Goal: Information Seeking & Learning: Get advice/opinions

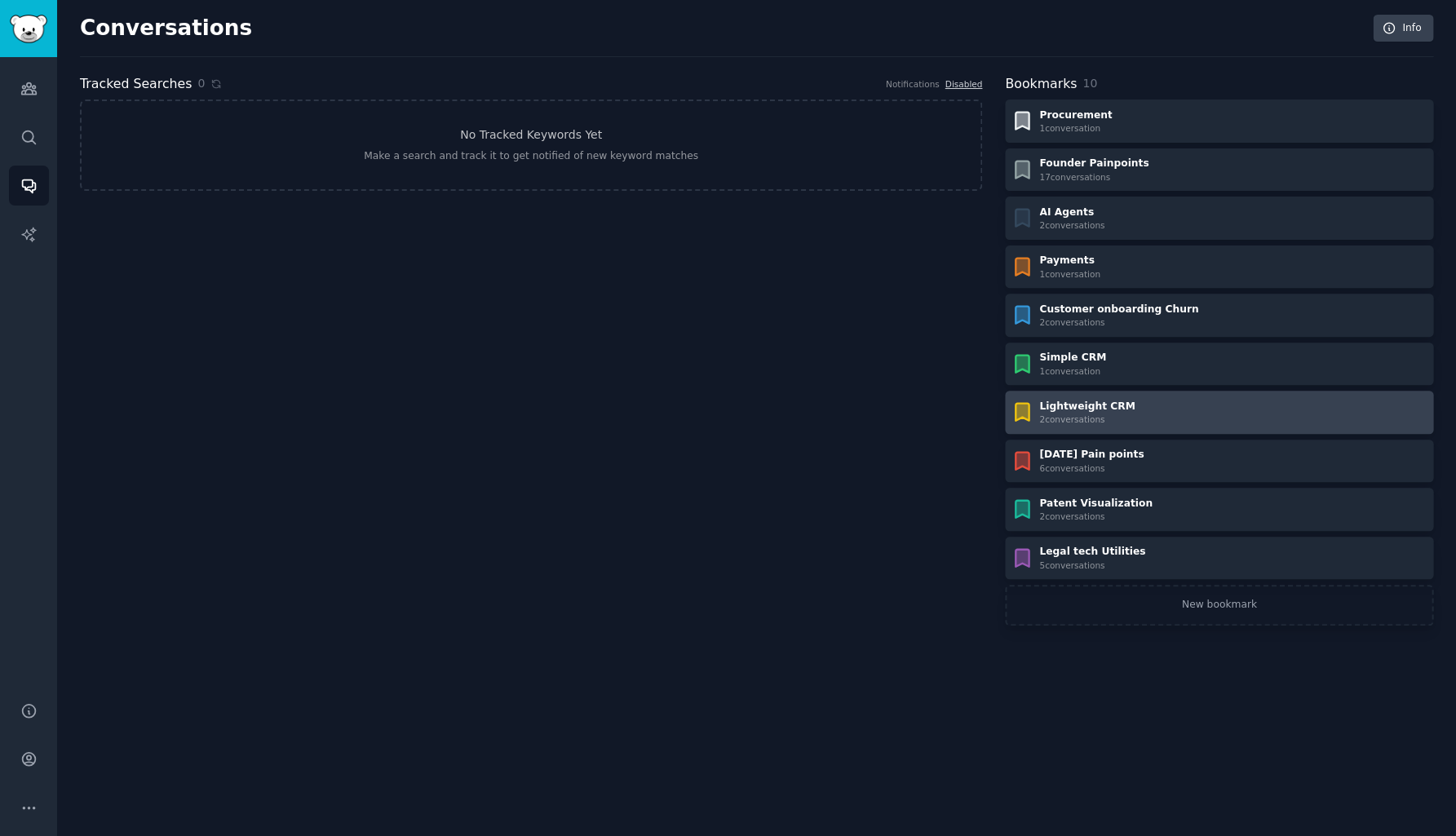
click at [1068, 413] on div "2 conversation s" at bounding box center [1087, 419] width 95 height 11
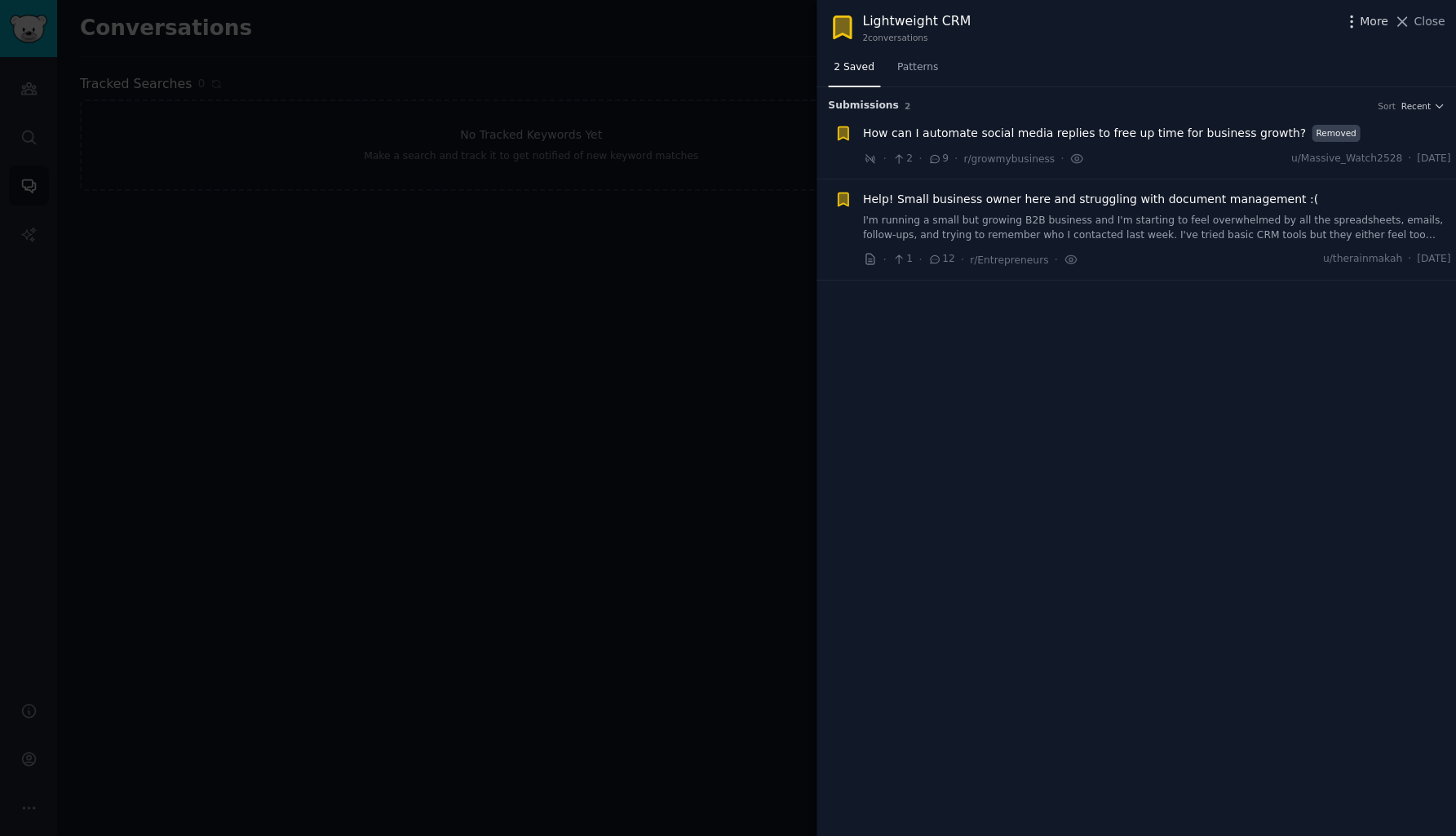
click at [1352, 27] on icon "button" at bounding box center [1350, 21] width 17 height 17
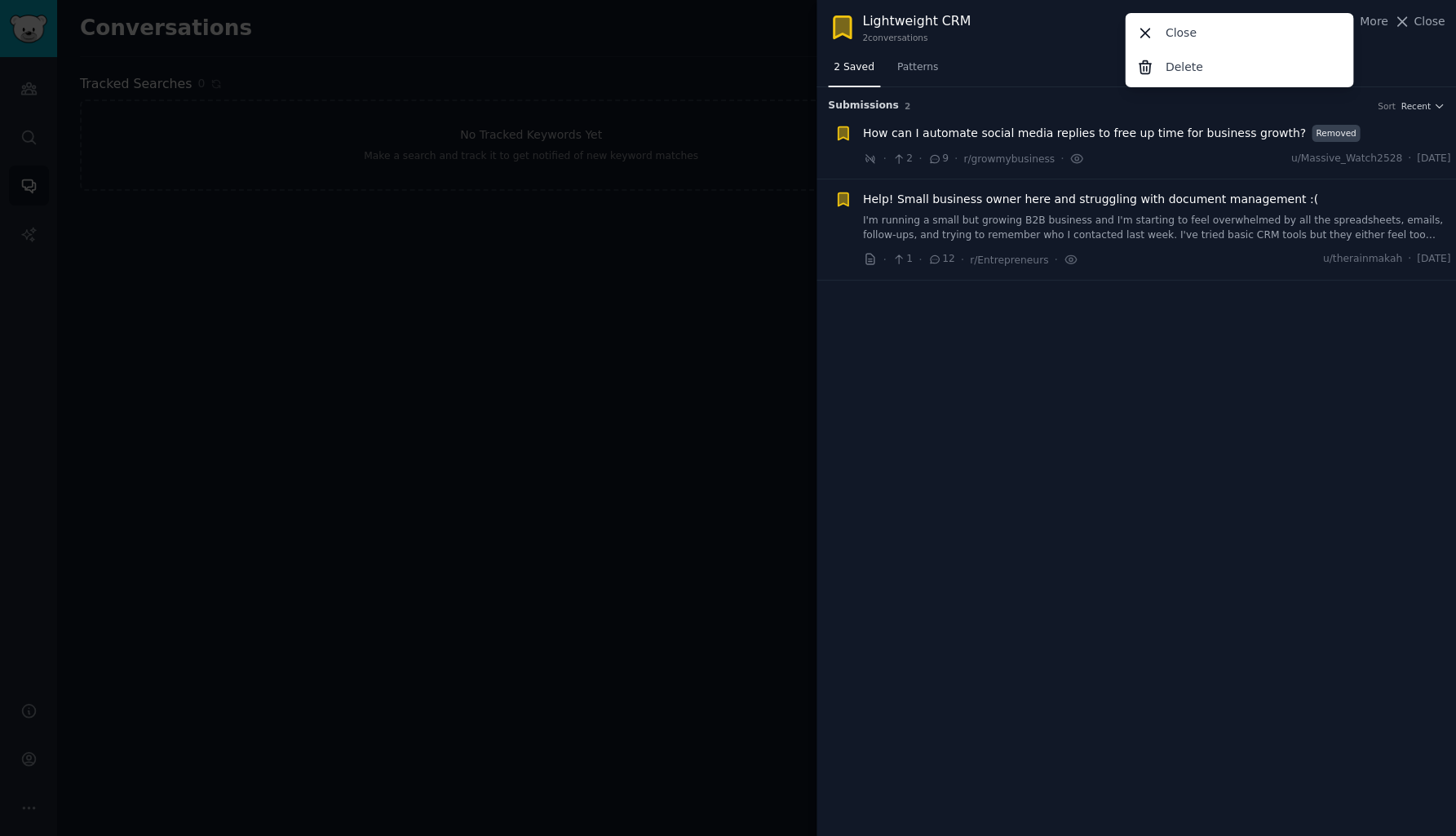
click at [1098, 350] on div "Submission s 2 Sort Recent Removed text submission How can I automate social me…" at bounding box center [1135, 461] width 639 height 749
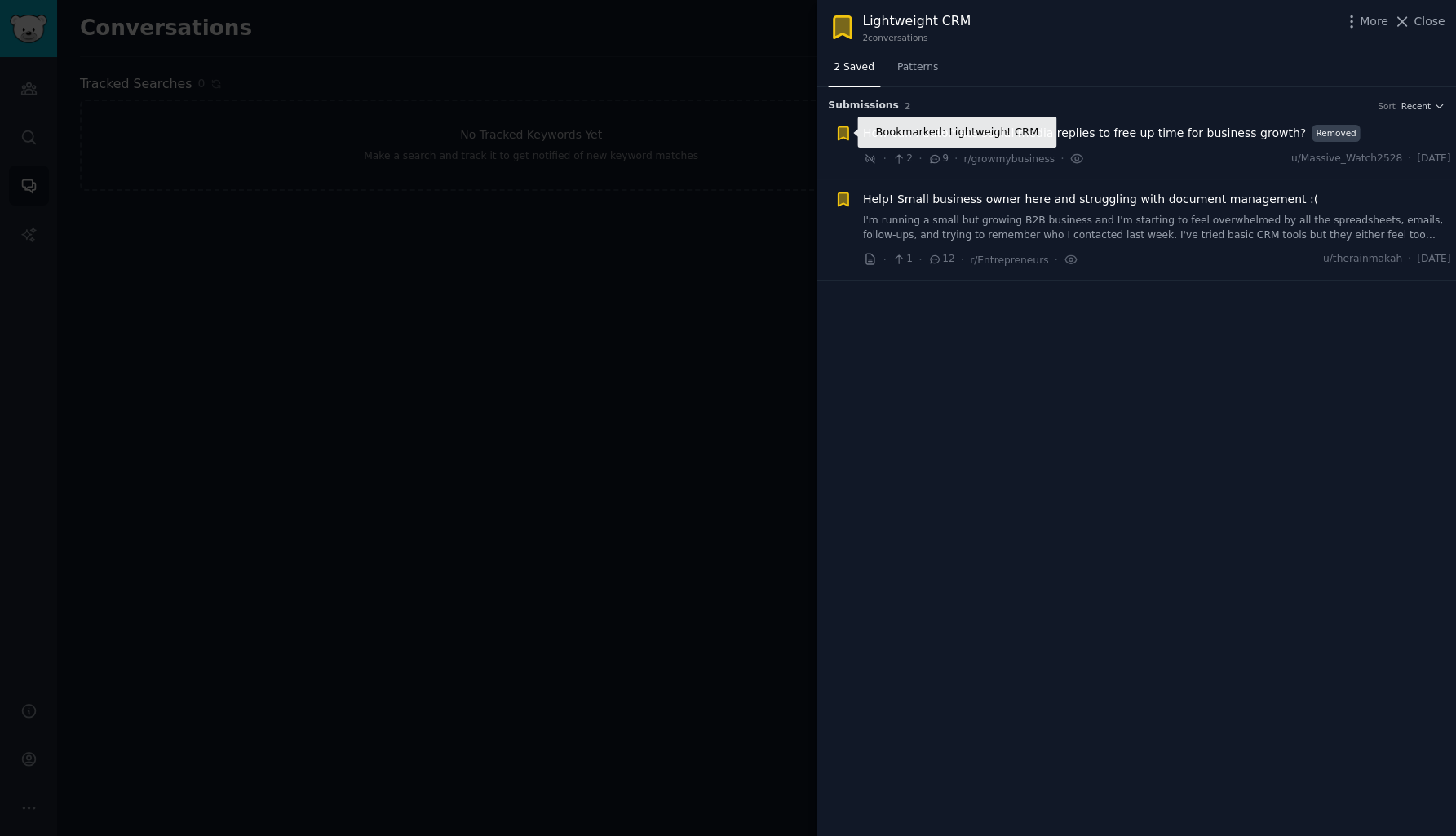
click at [845, 133] on icon "button" at bounding box center [842, 133] width 10 height 13
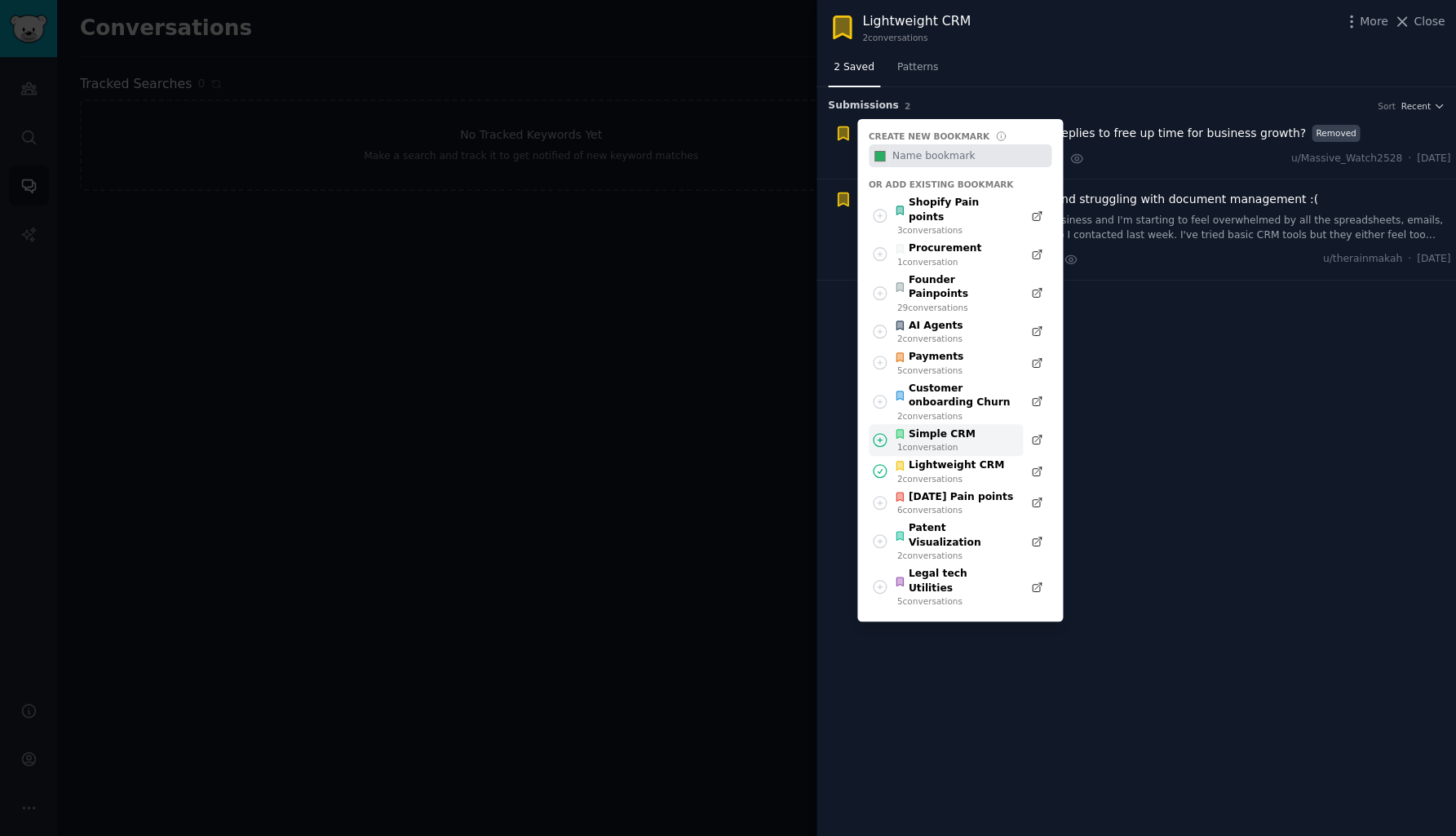
click at [936, 427] on div "Simple CRM" at bounding box center [934, 435] width 80 height 15
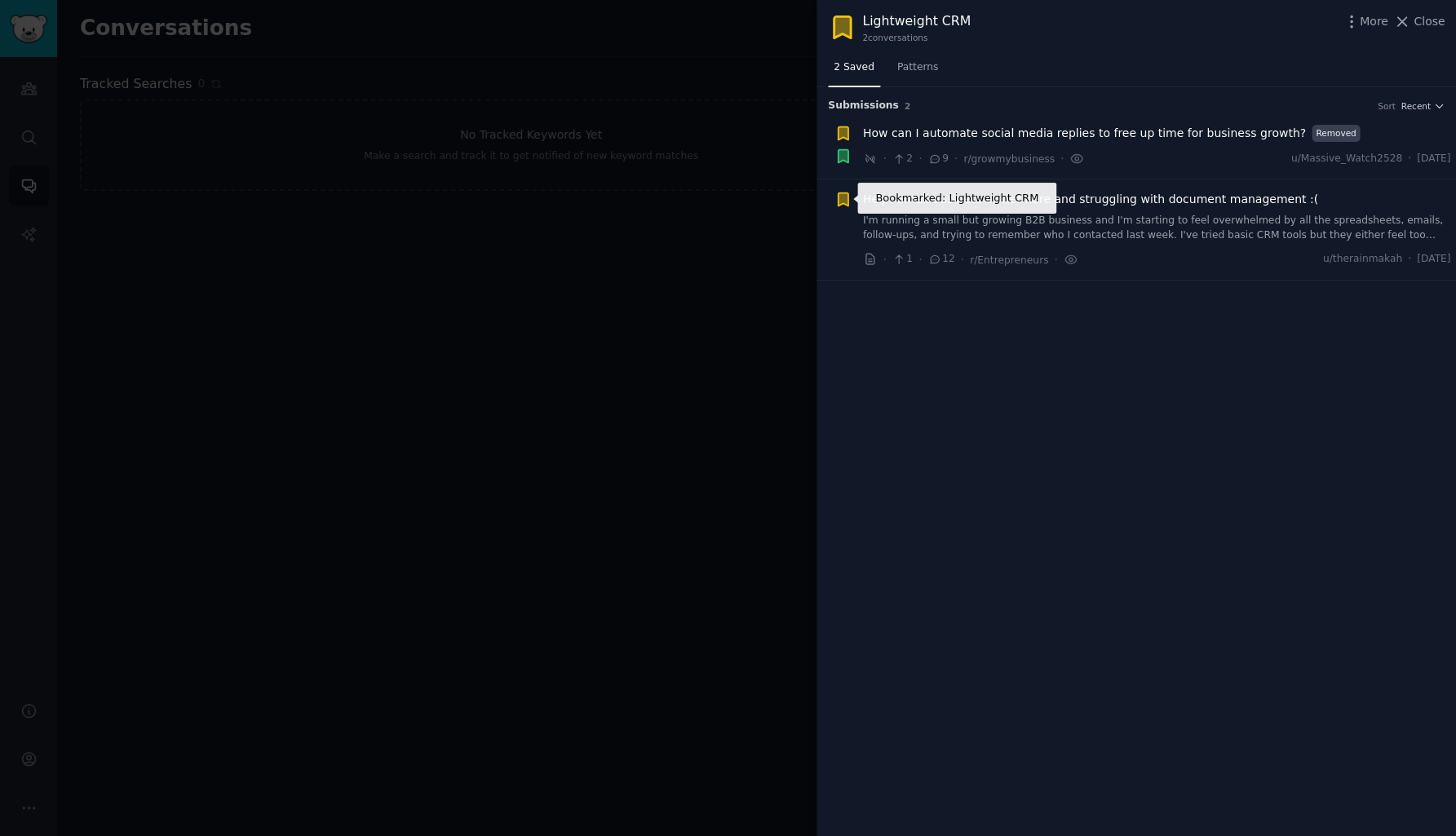
click at [847, 203] on icon "button" at bounding box center [842, 200] width 10 height 13
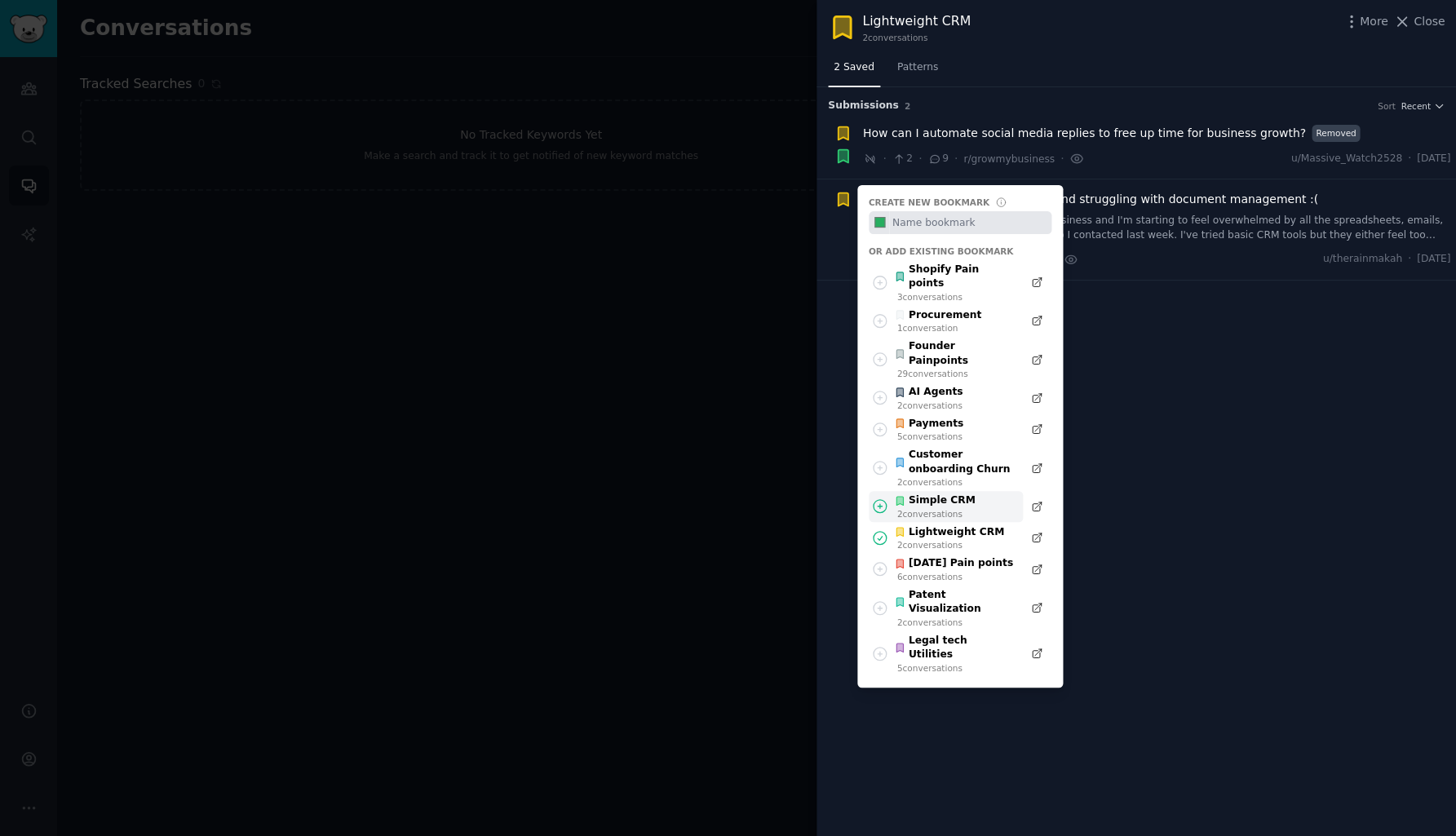
click at [927, 493] on div "Simple CRM" at bounding box center [934, 500] width 80 height 15
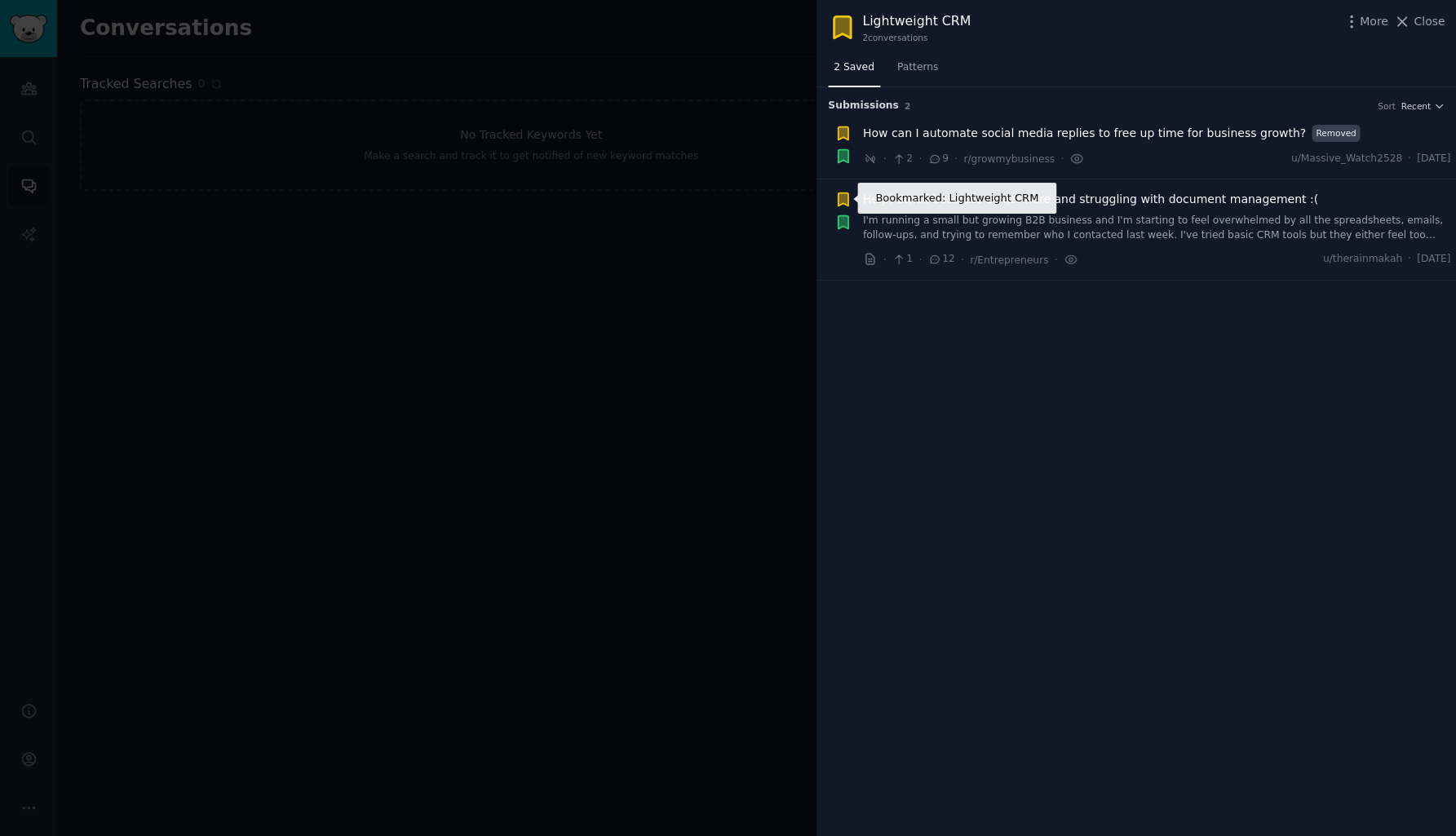
click at [846, 199] on icon "button" at bounding box center [842, 200] width 10 height 13
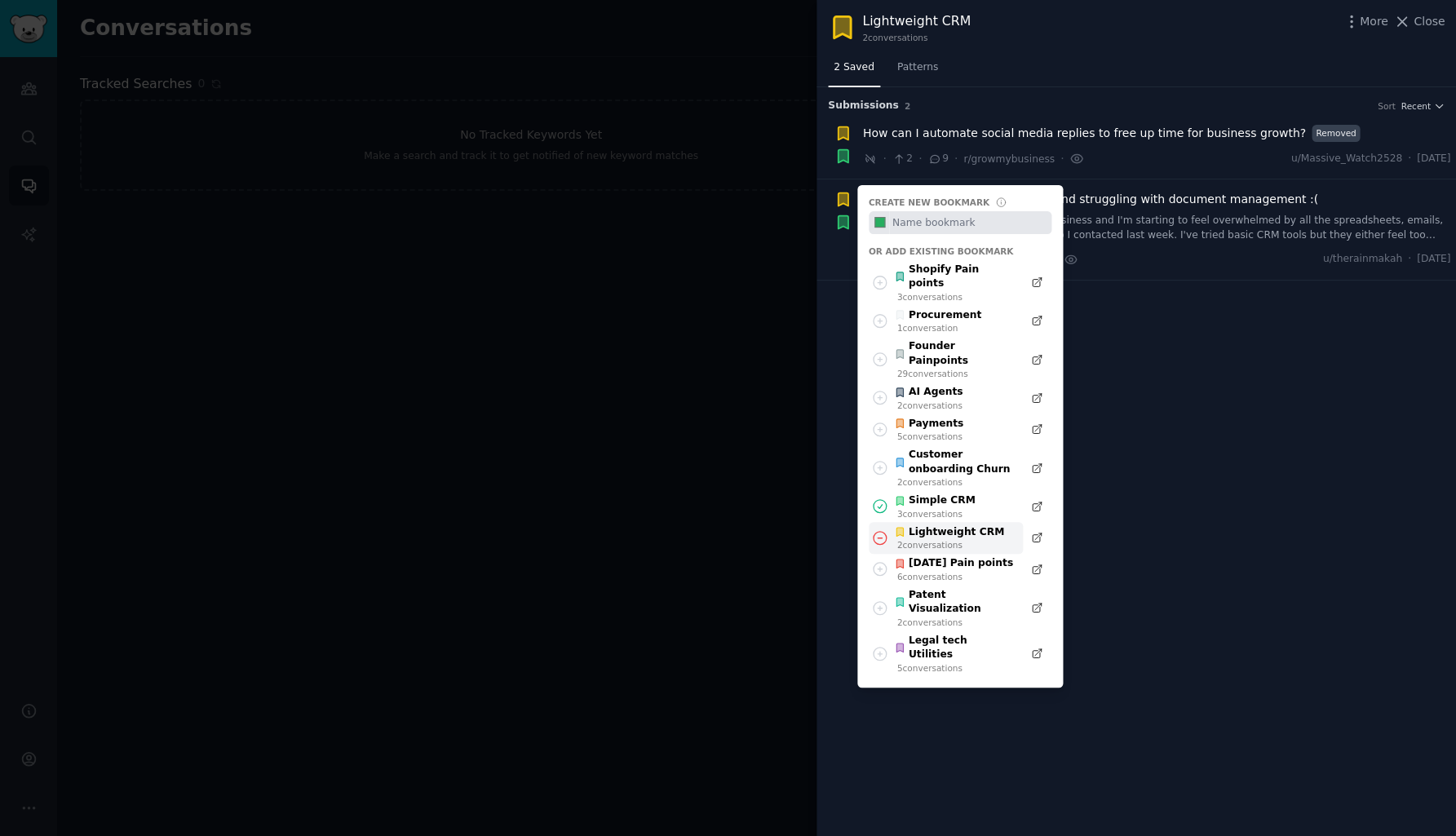
click at [907, 525] on div "Lightweight CRM" at bounding box center [949, 532] width 110 height 15
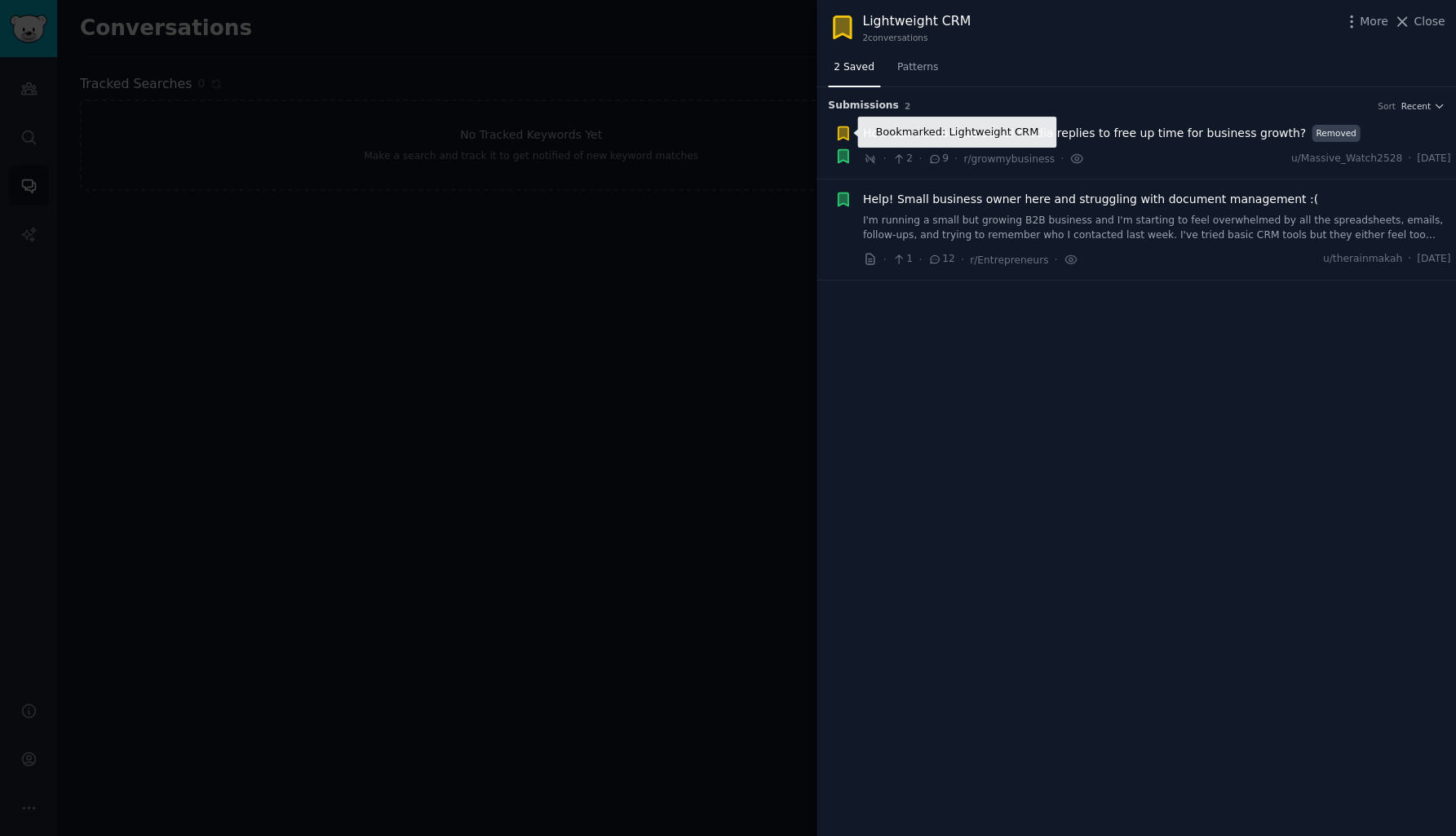
click at [842, 129] on icon "button" at bounding box center [842, 133] width 10 height 13
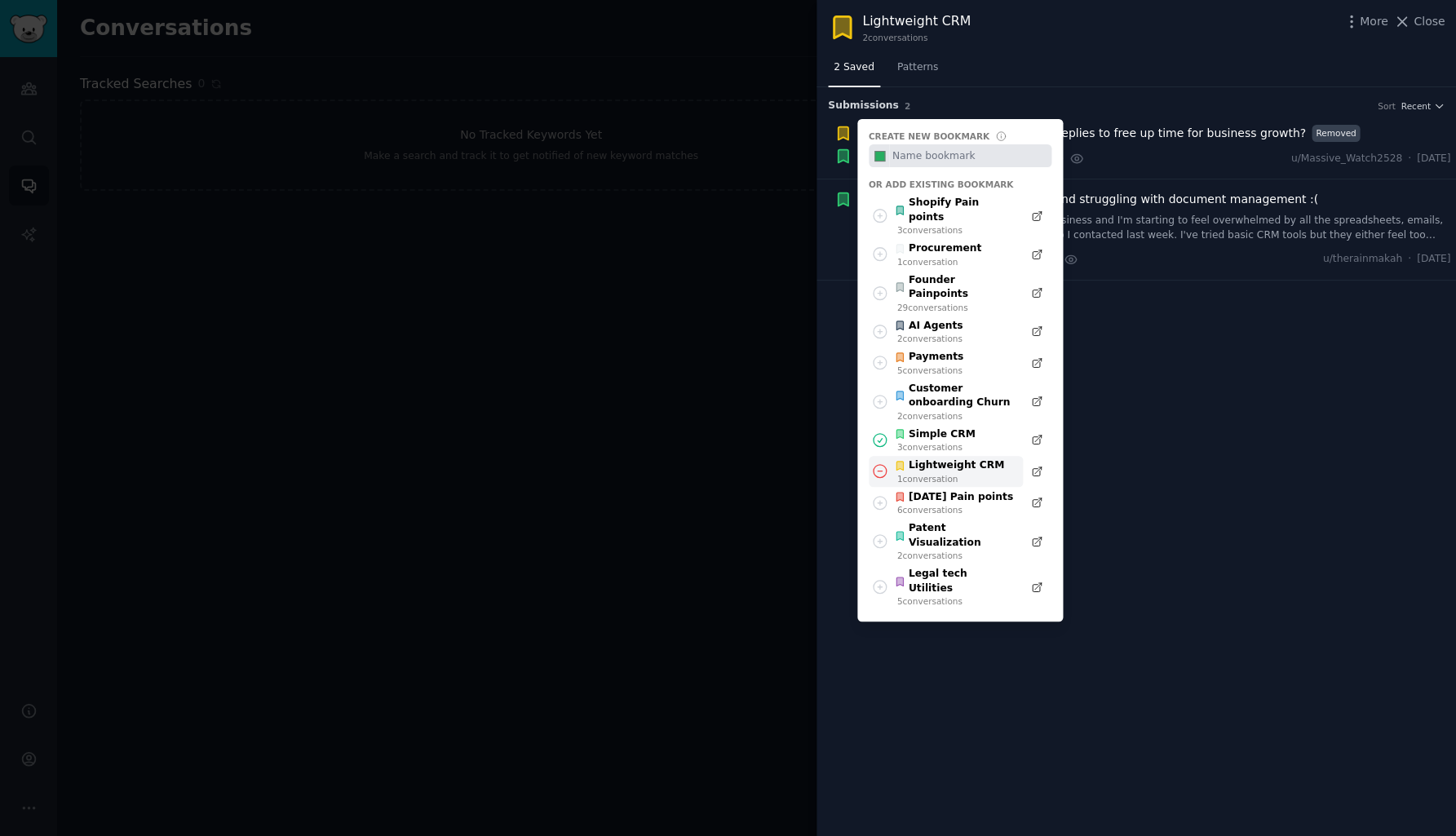
click at [906, 459] on div "Lightweight CRM" at bounding box center [949, 466] width 110 height 15
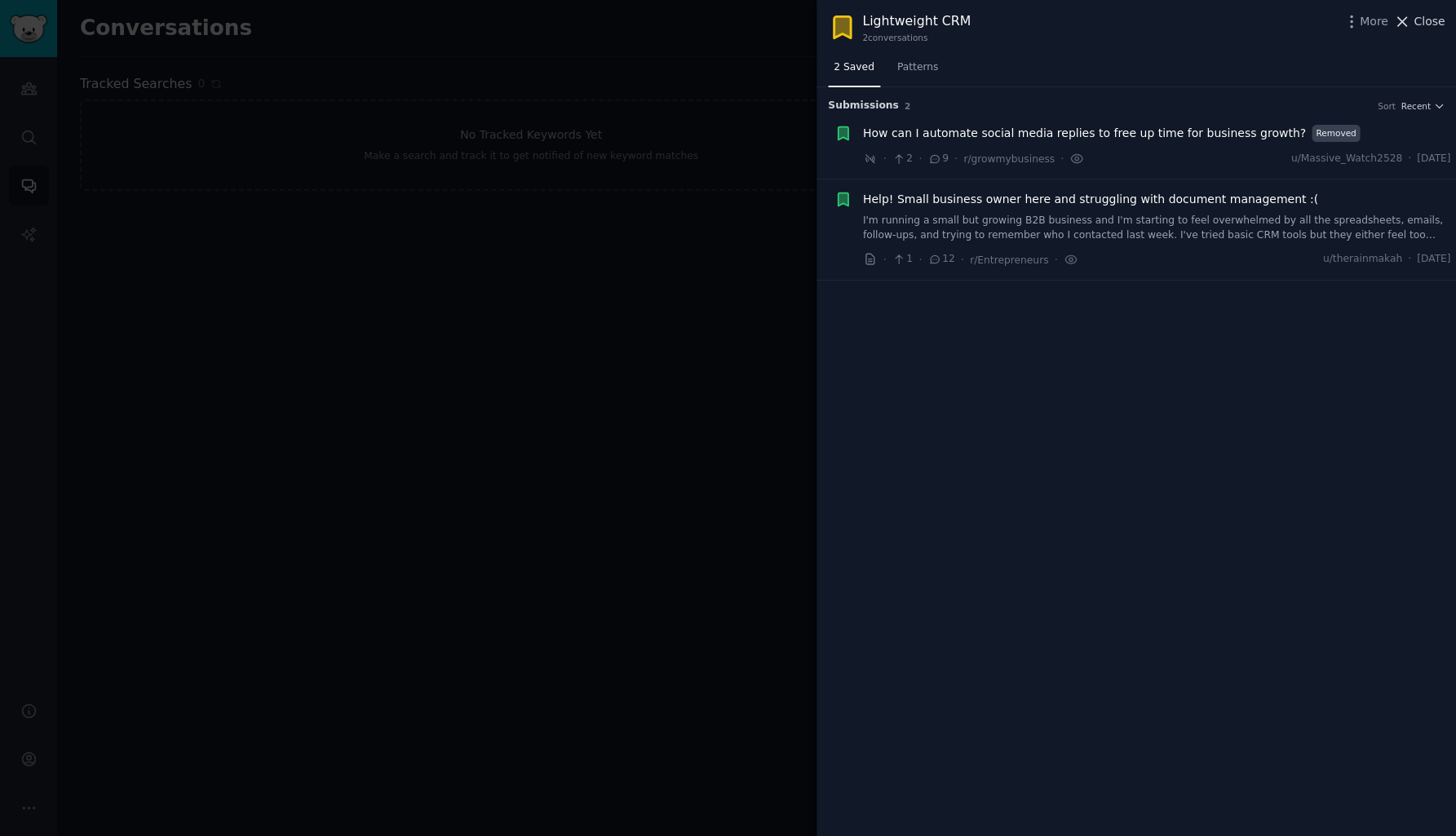
click at [1424, 25] on span "Close" at bounding box center [1429, 21] width 31 height 17
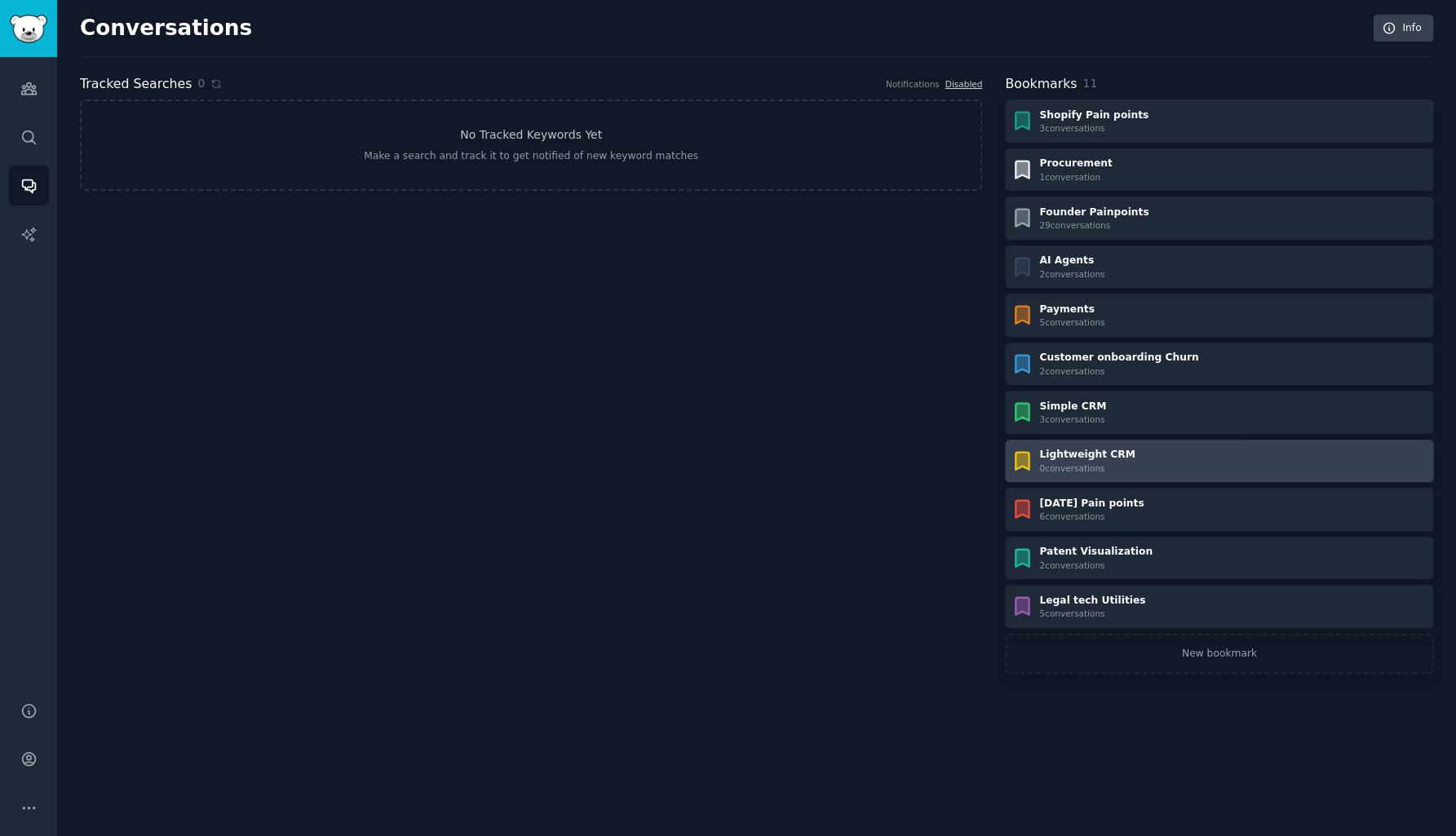
click at [1228, 453] on div "Lightweight CRM 0 conversation s" at bounding box center [1219, 461] width 417 height 26
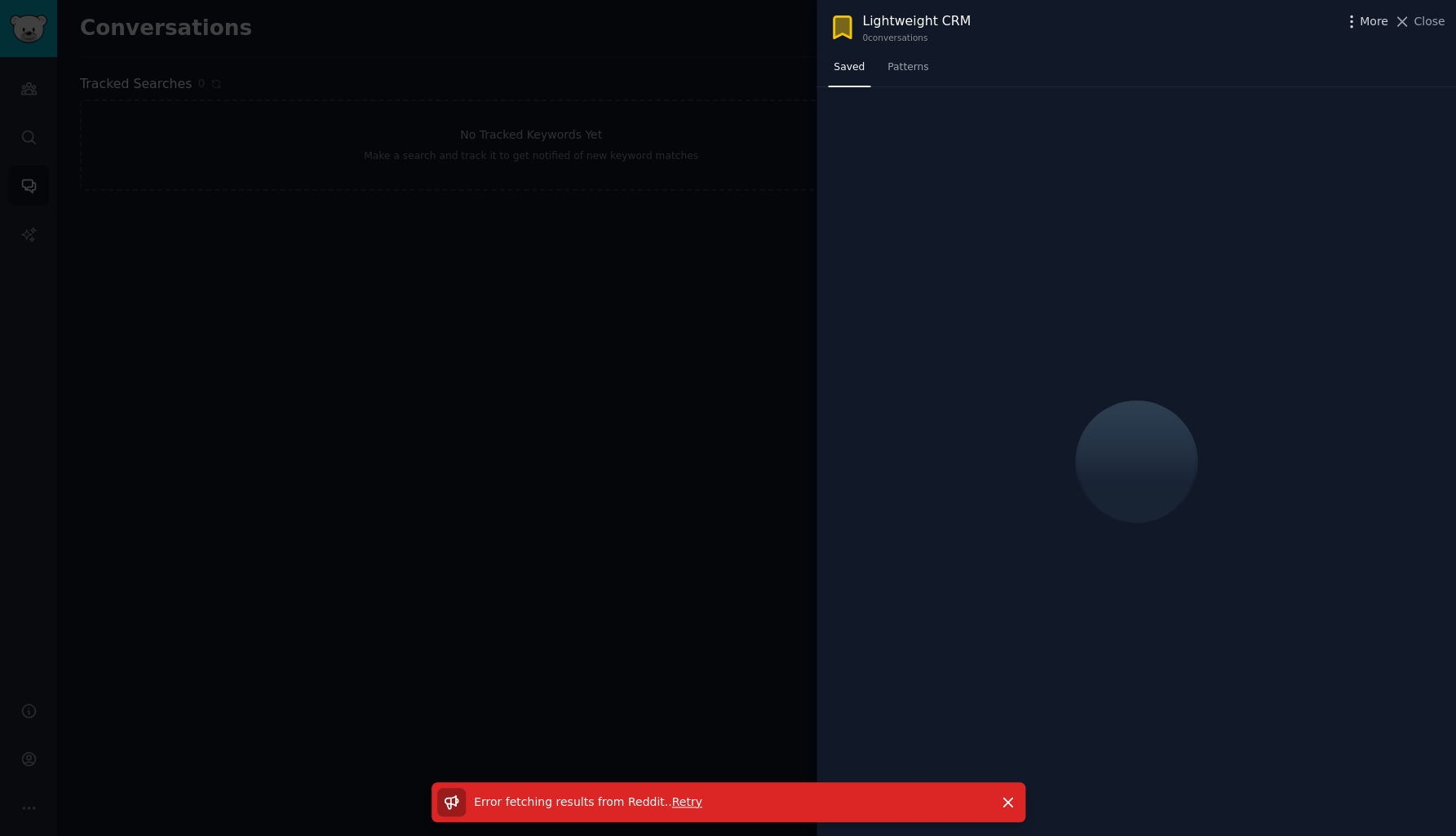
click at [1352, 23] on icon "button" at bounding box center [1350, 21] width 17 height 17
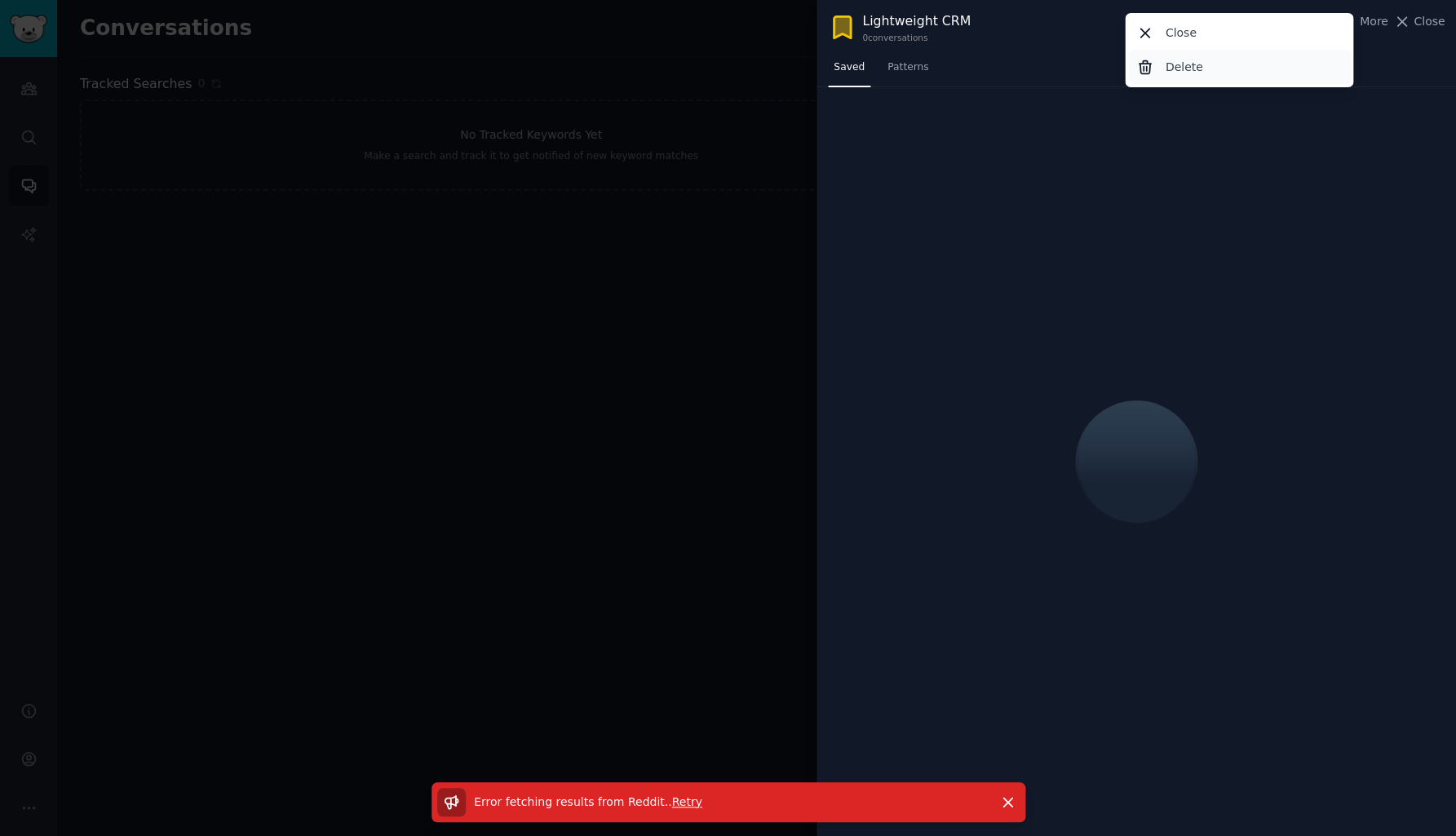
click at [1193, 66] on p "Delete" at bounding box center [1184, 67] width 38 height 17
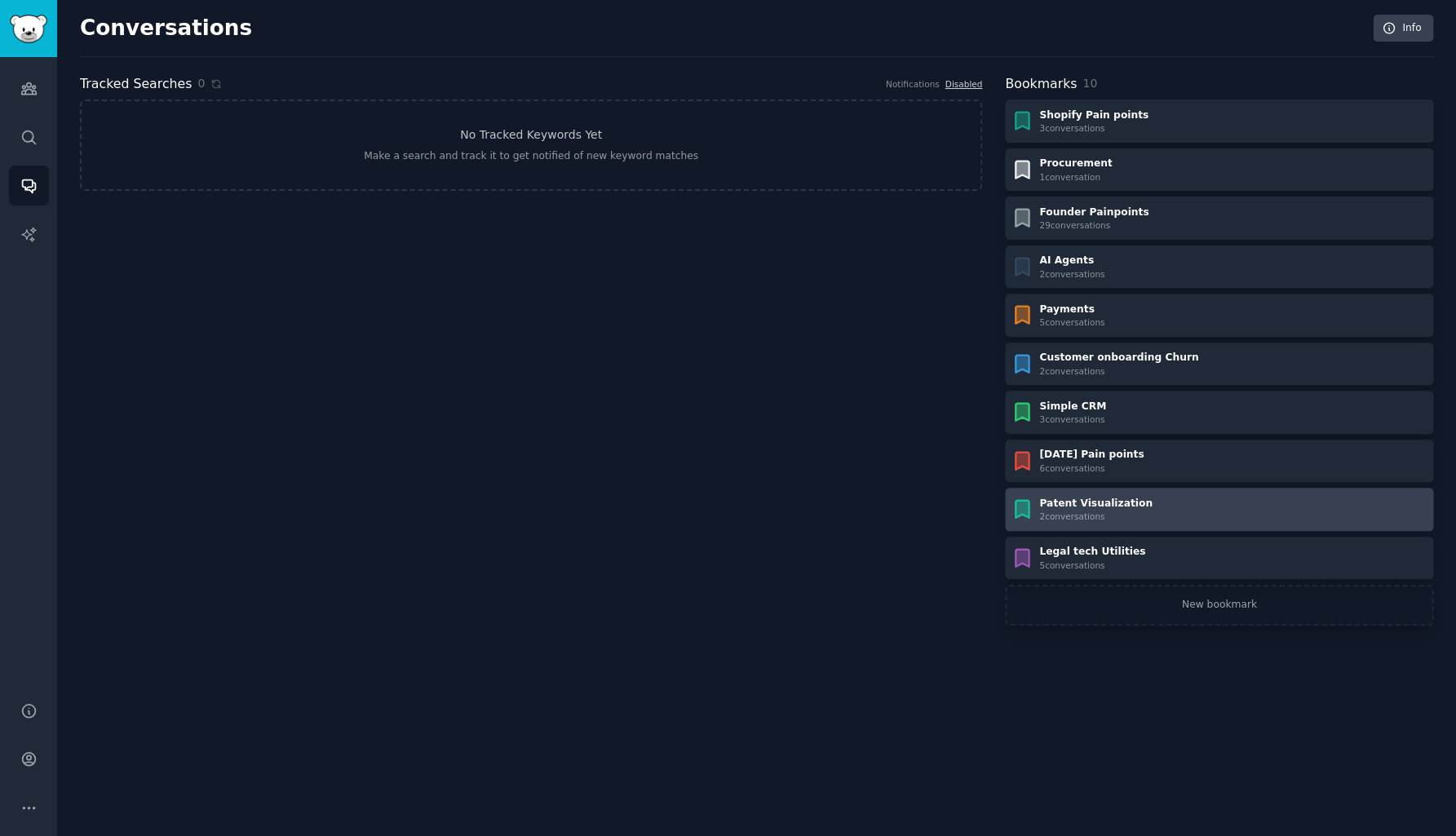
click at [1067, 512] on div "2 conversation s" at bounding box center [1096, 516] width 113 height 11
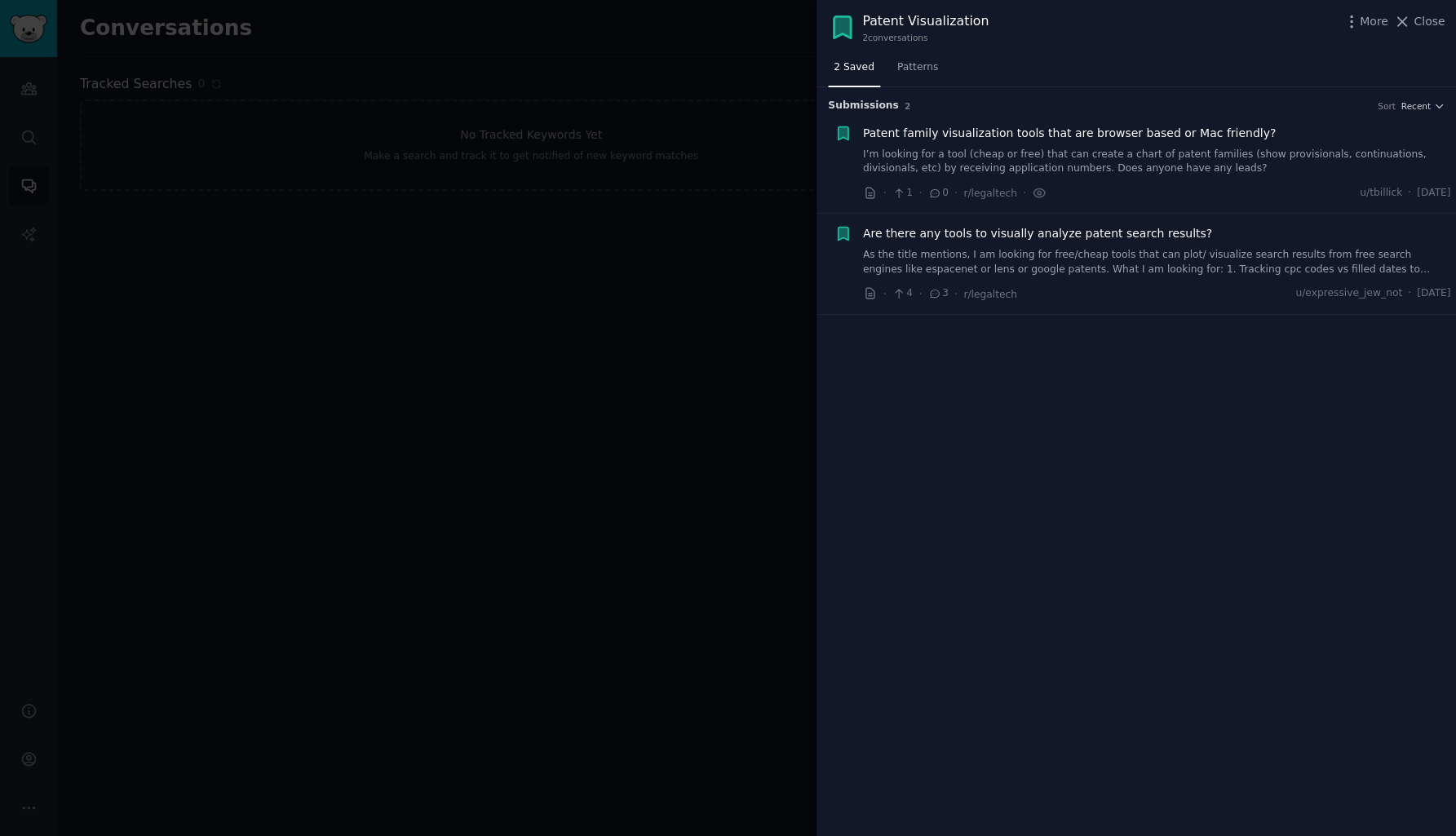
click at [952, 234] on span "Are there any tools to visually analyze patent search results?" at bounding box center [1038, 233] width 349 height 17
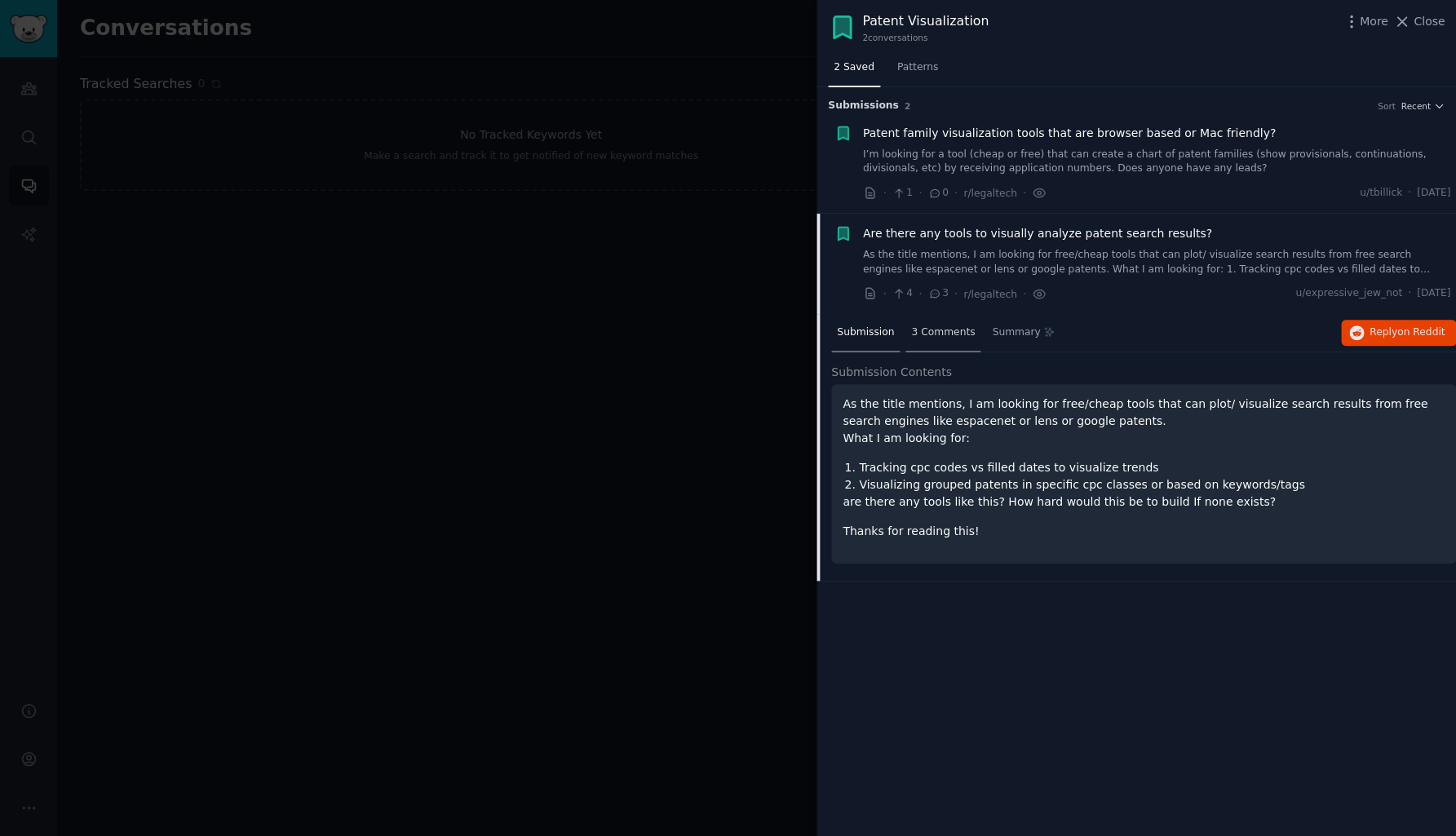
click at [955, 331] on span "3 Comments" at bounding box center [943, 333] width 64 height 15
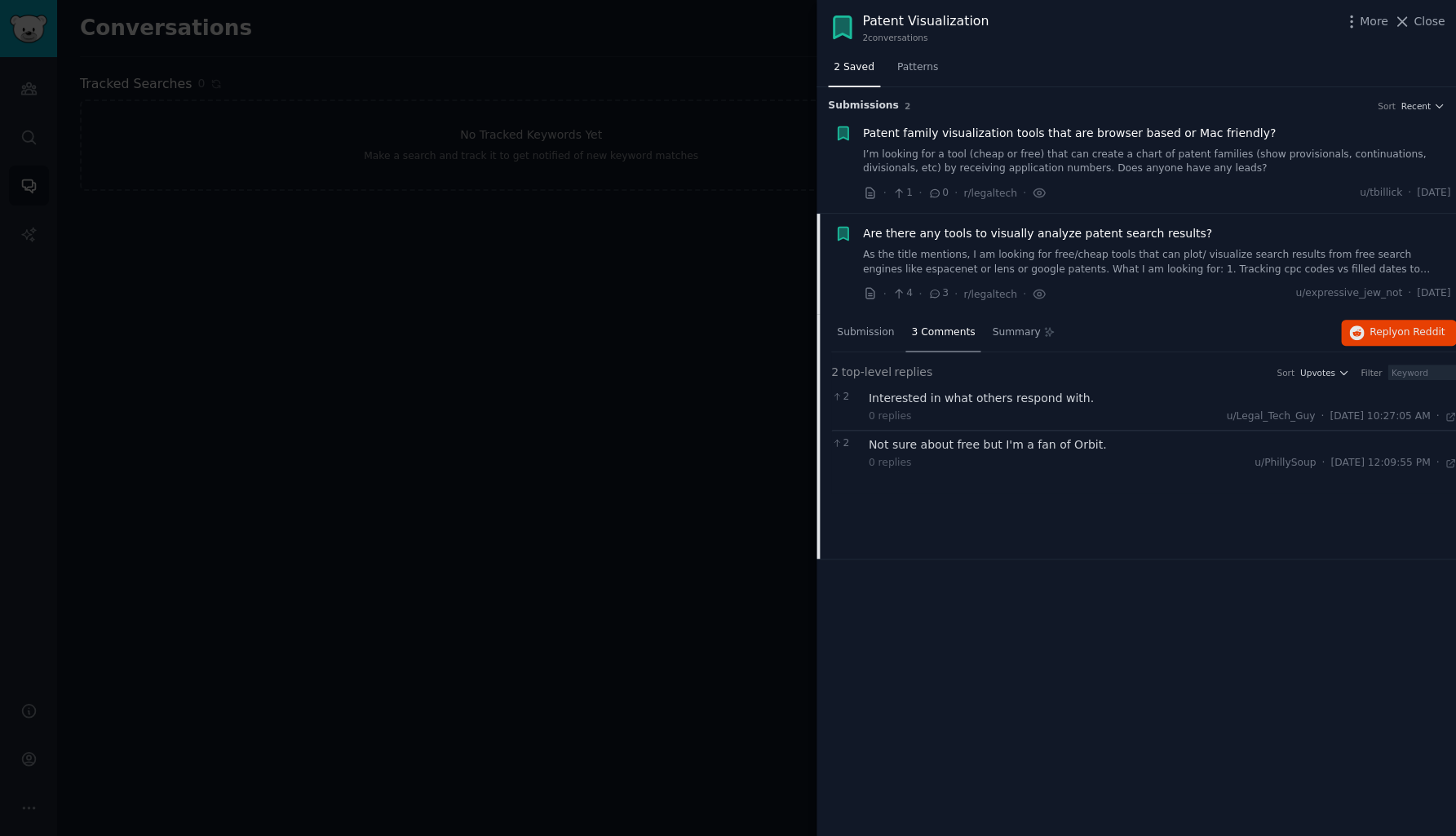
click at [976, 133] on span "Patent family visualization tools that are browser based or Mac friendly?" at bounding box center [1069, 133] width 413 height 17
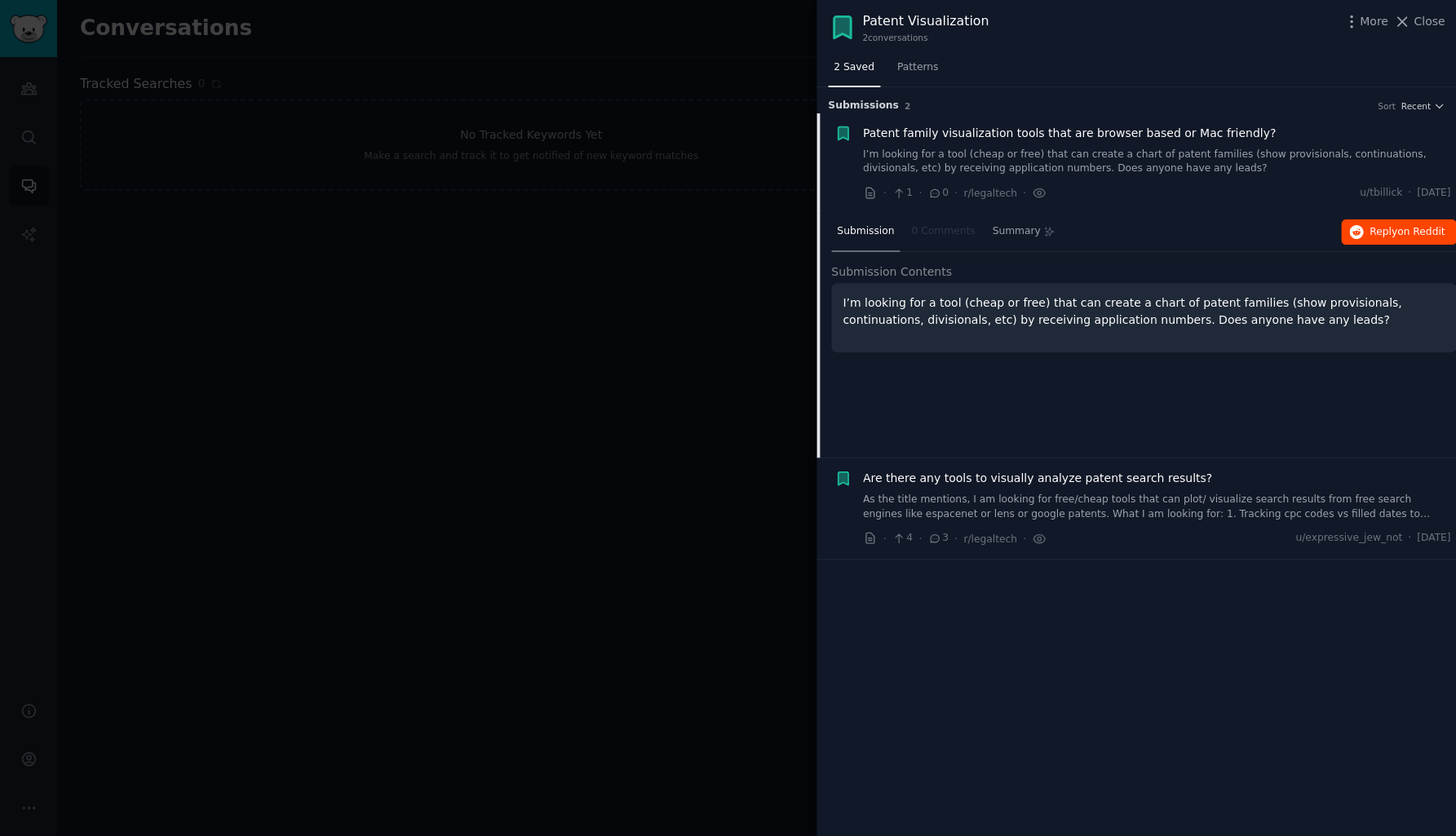
click at [1381, 235] on span "Reply on Reddit" at bounding box center [1406, 232] width 75 height 15
click at [907, 130] on span "Patent family visualization tools that are browser based or Mac friendly?" at bounding box center [1069, 133] width 413 height 17
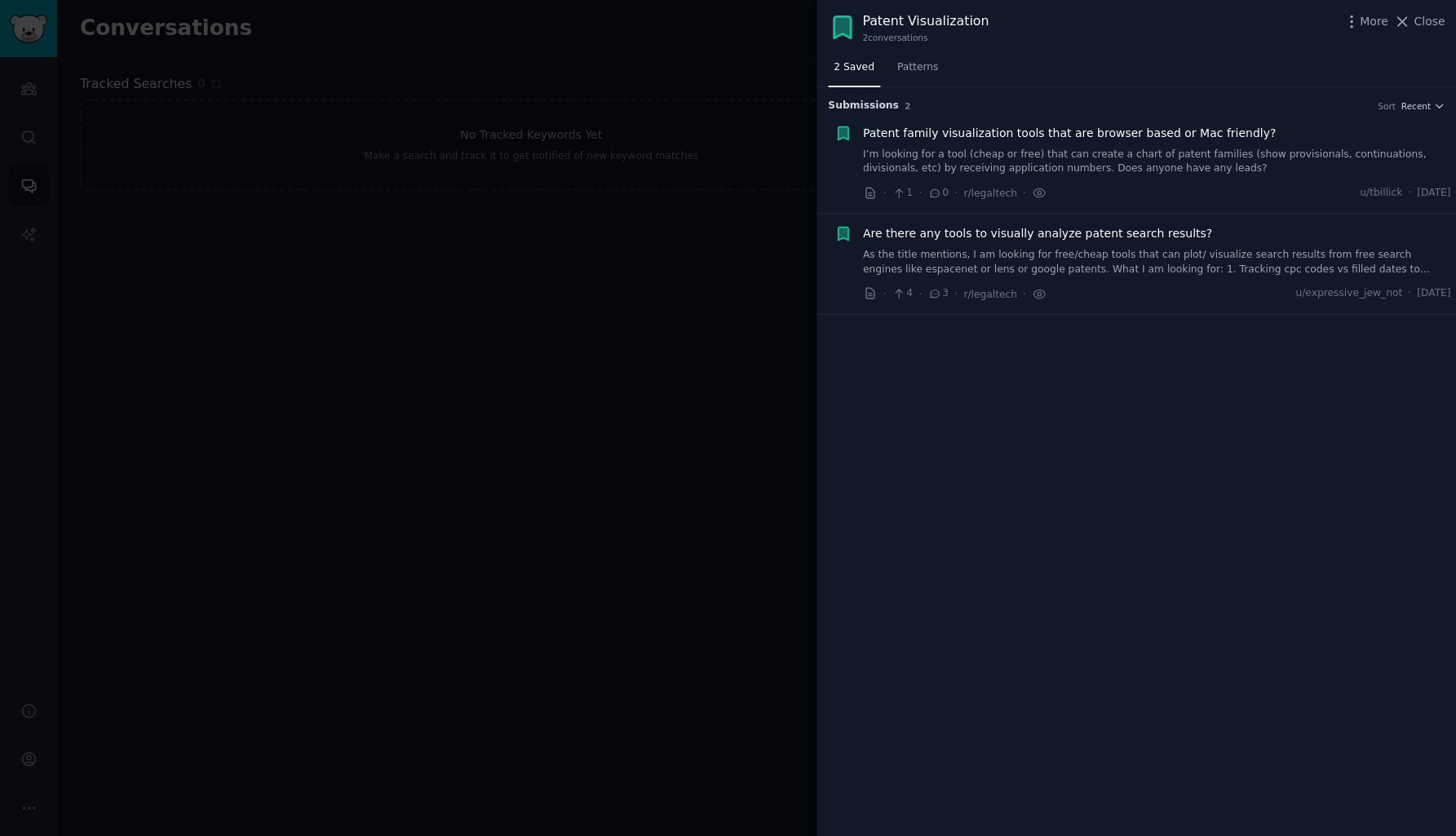
click at [951, 229] on span "Are there any tools to visually analyze patent search results?" at bounding box center [1038, 233] width 349 height 17
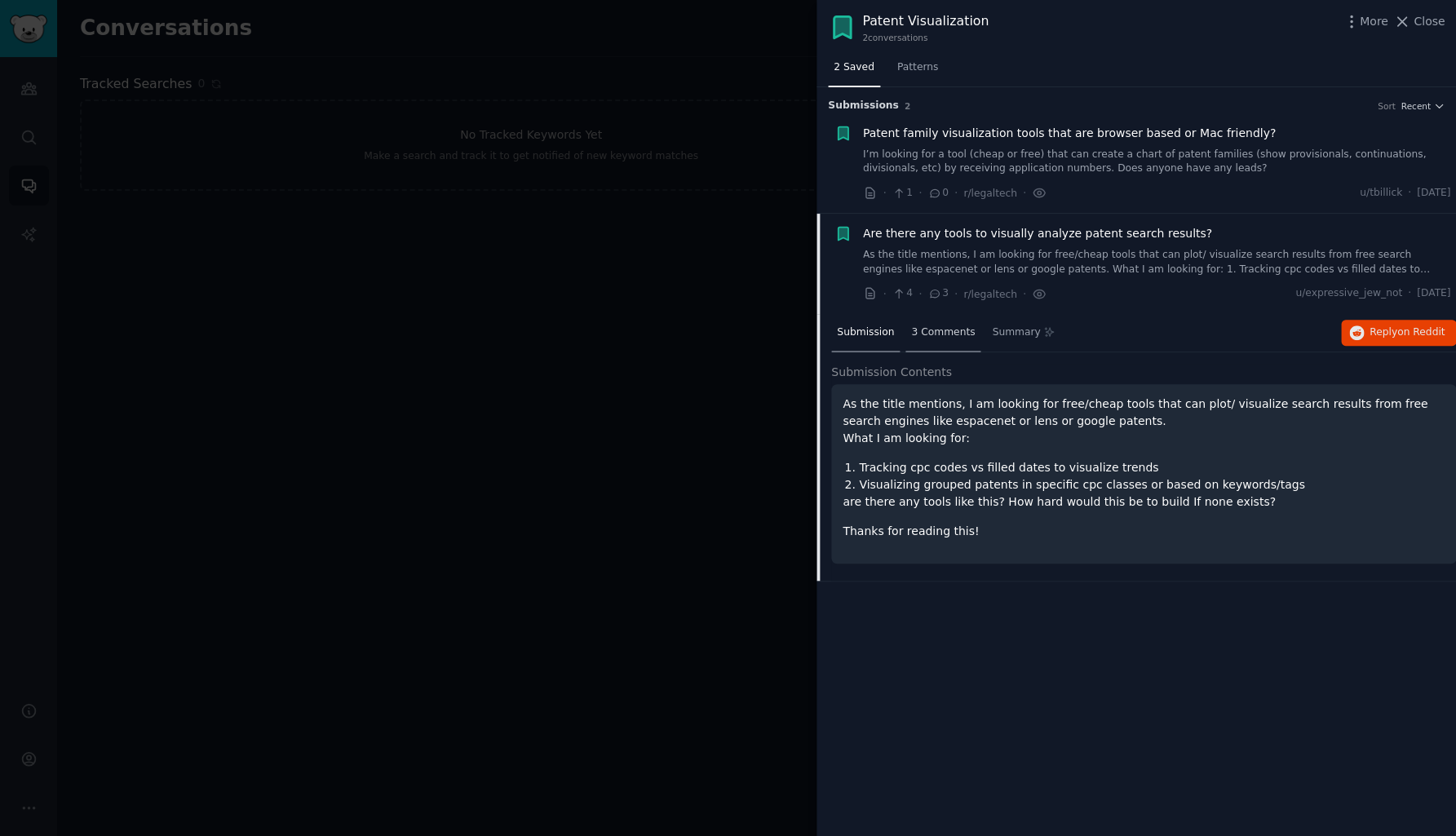
click at [940, 329] on span "3 Comments" at bounding box center [943, 333] width 64 height 15
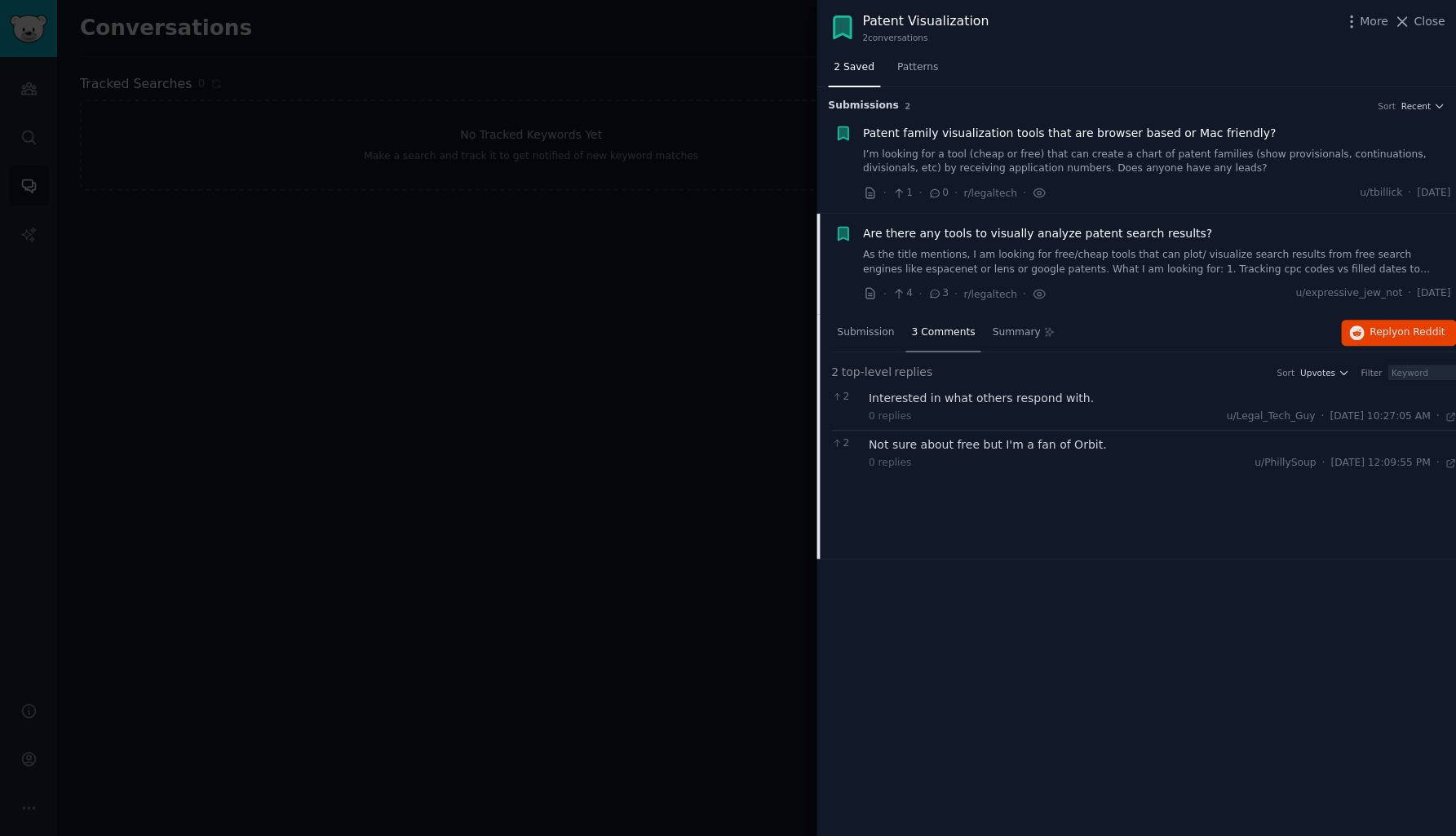
click at [1175, 271] on link "As the title mentions, I am looking for free/cheap tools that can plot/ visuali…" at bounding box center [1157, 262] width 588 height 29
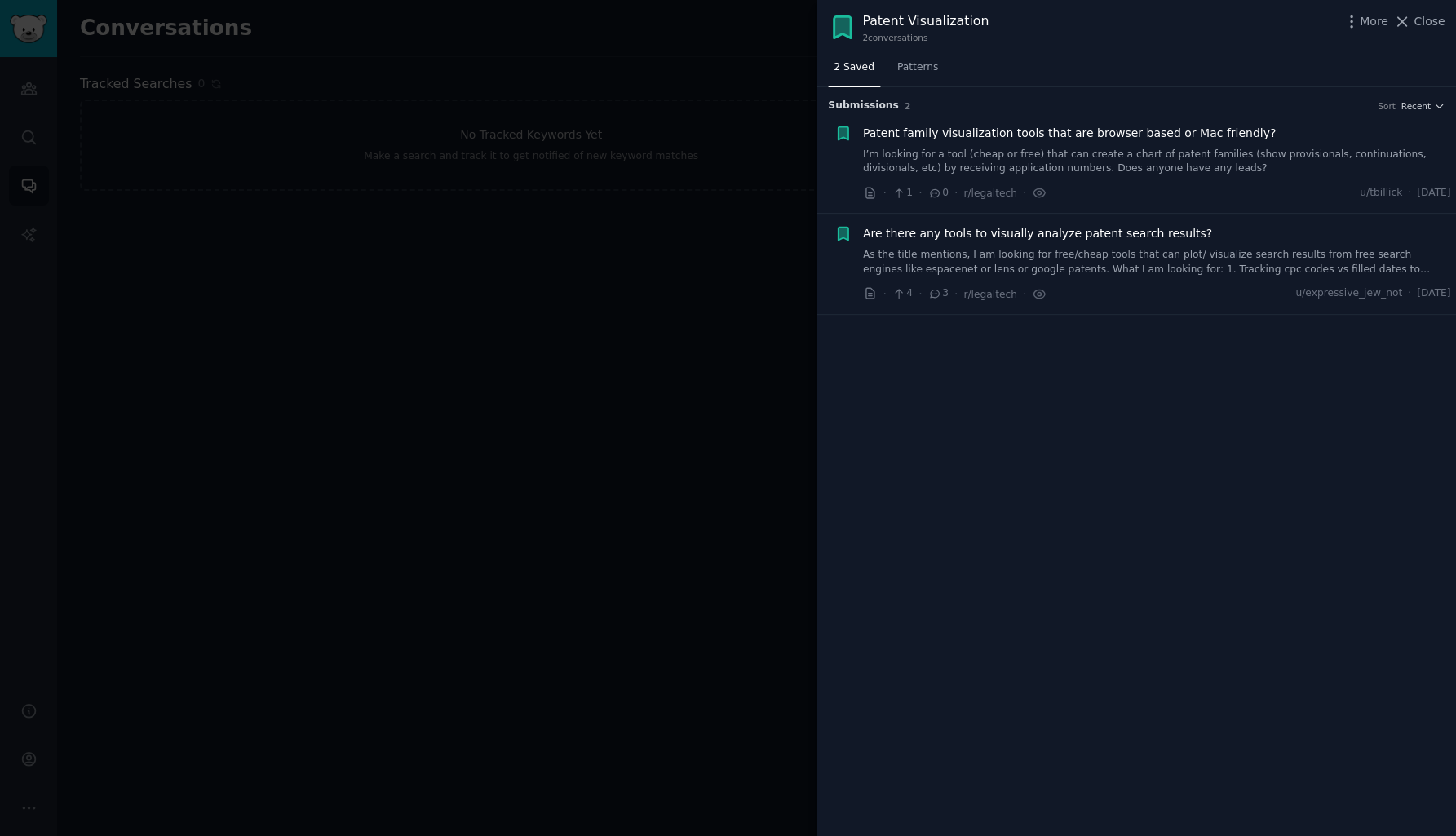
click at [1180, 263] on link "As the title mentions, I am looking for free/cheap tools that can plot/ visuali…" at bounding box center [1157, 262] width 588 height 29
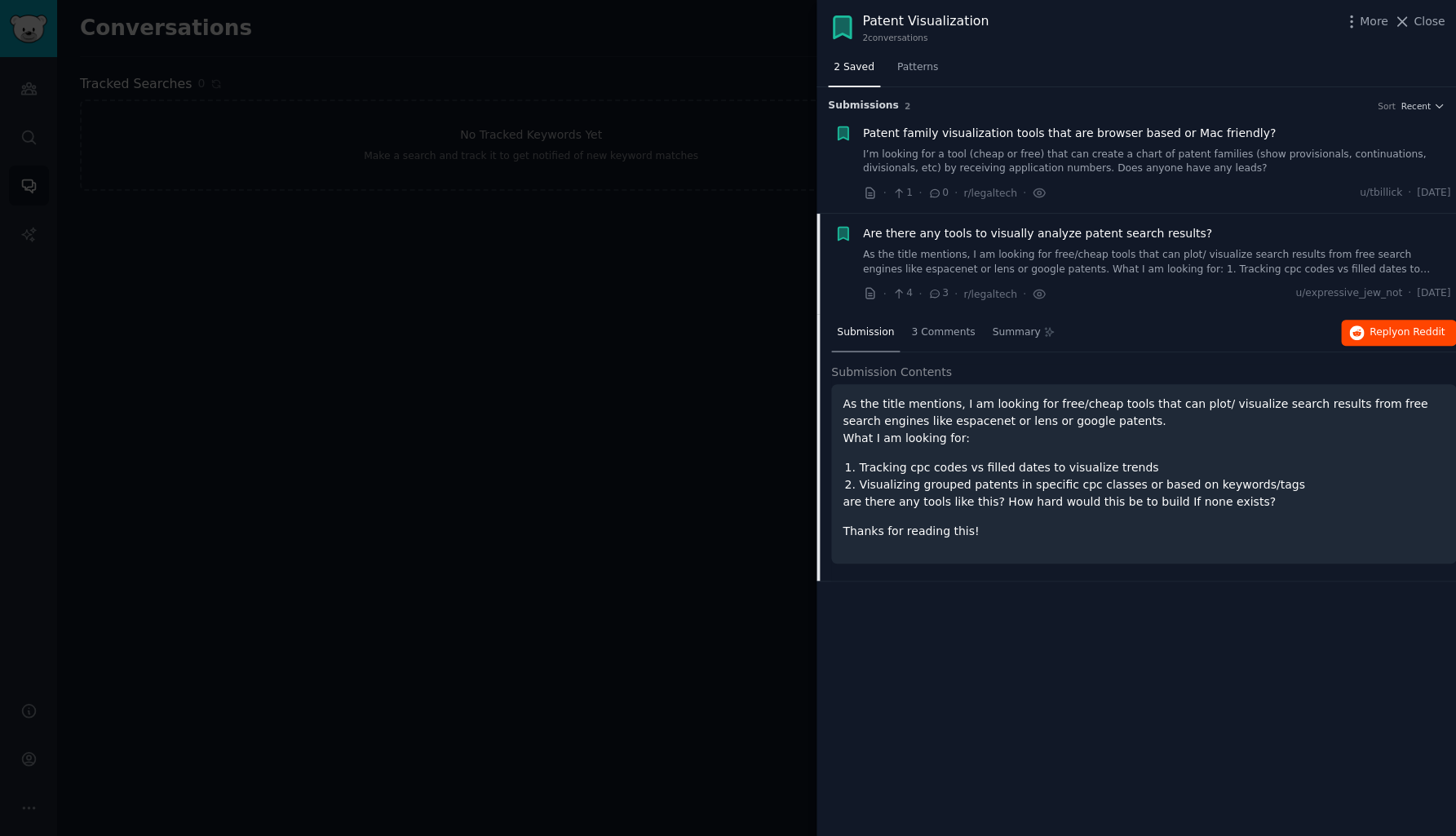
click at [1418, 328] on span "on Reddit" at bounding box center [1421, 332] width 48 height 11
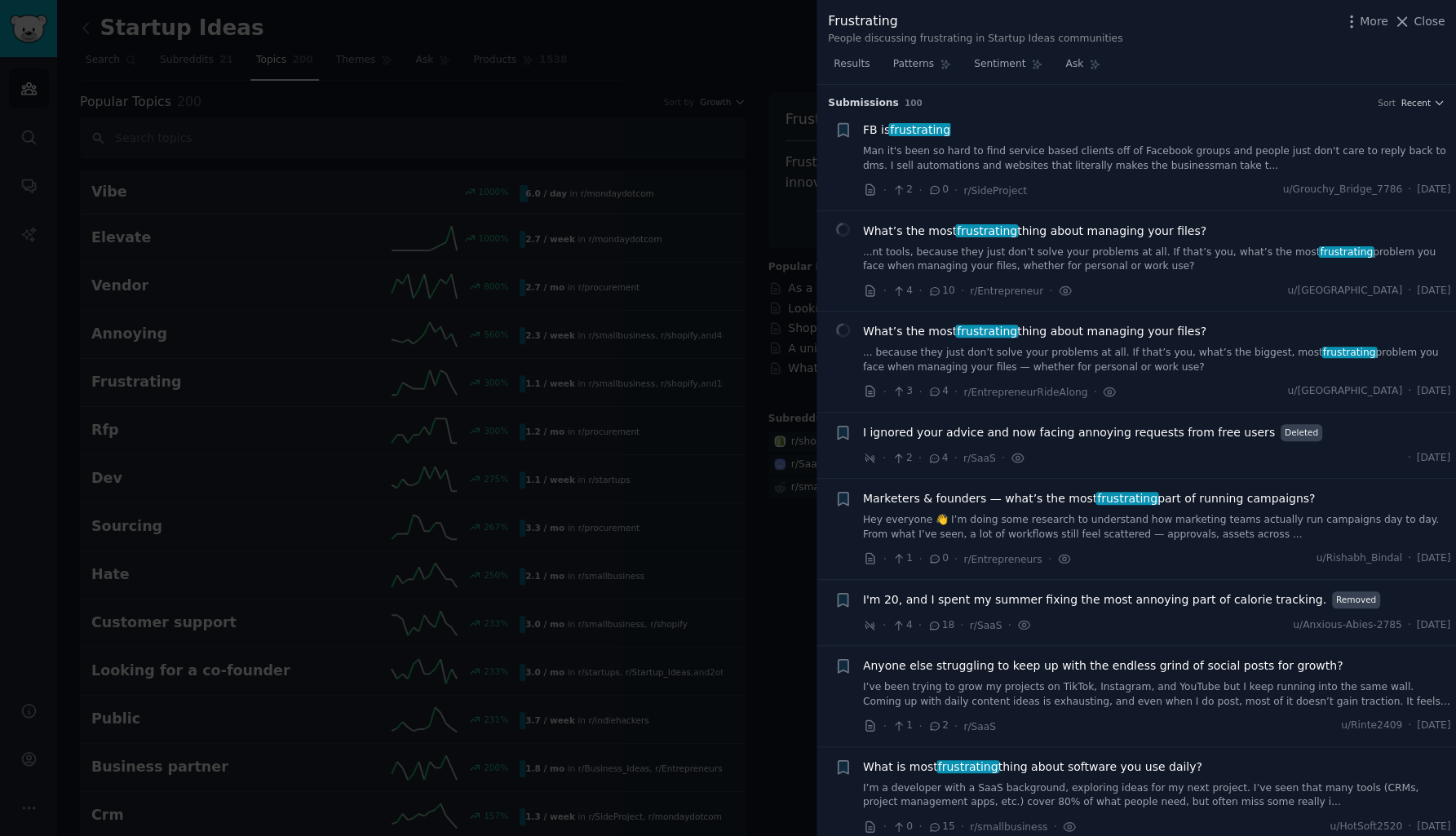
scroll to position [9135, 0]
